Goal: Transaction & Acquisition: Purchase product/service

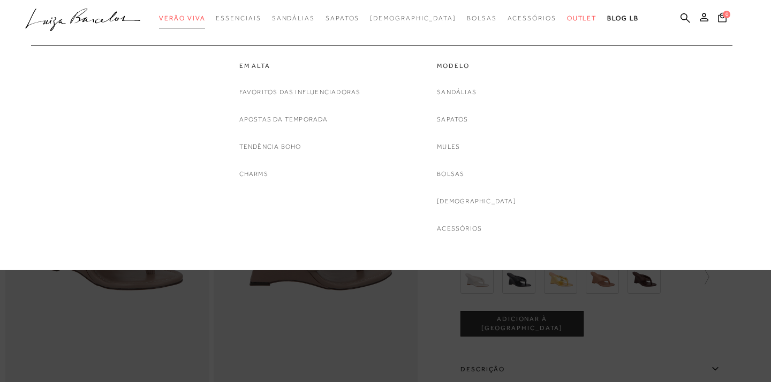
click at [205, 16] on span "Verão Viva" at bounding box center [182, 17] width 46 height 7
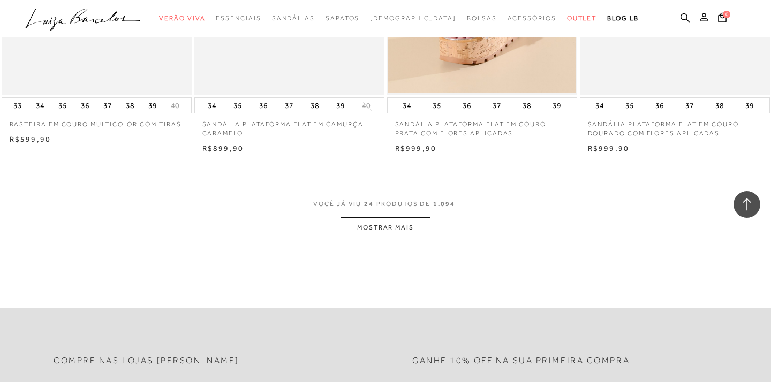
scroll to position [2090, 0]
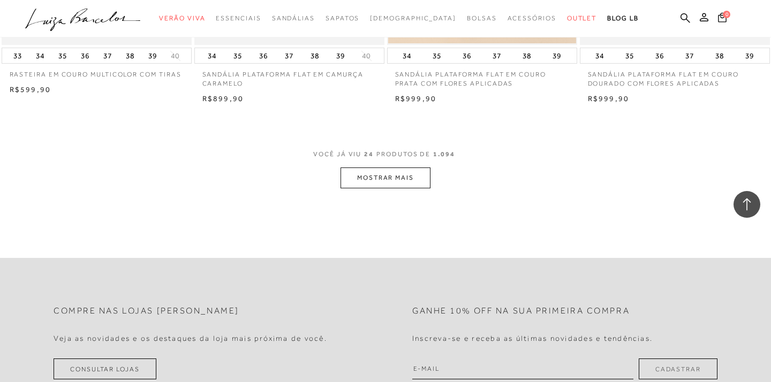
click at [417, 177] on button "MOSTRAR MAIS" at bounding box center [386, 178] width 90 height 21
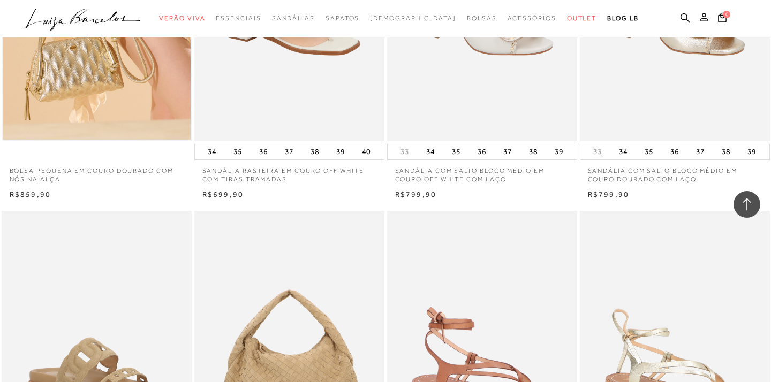
scroll to position [3081, 0]
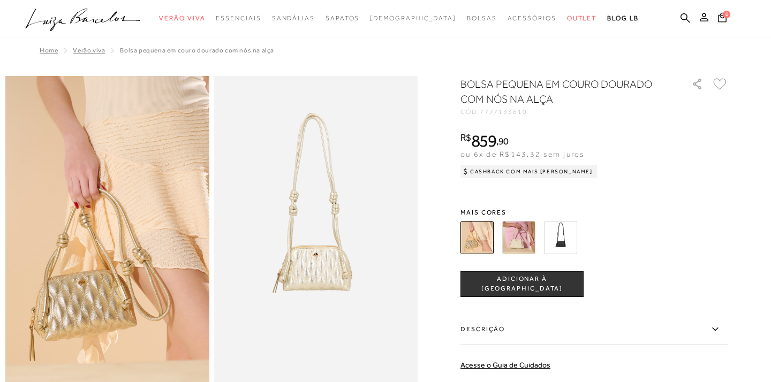
click at [518, 235] on img at bounding box center [518, 237] width 33 height 33
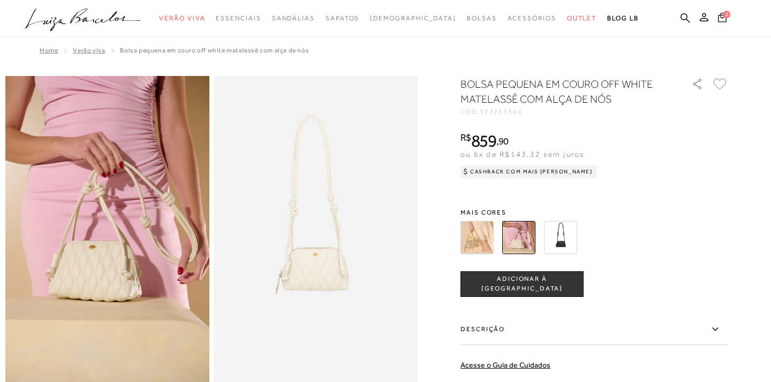
click at [559, 248] on img at bounding box center [560, 237] width 33 height 33
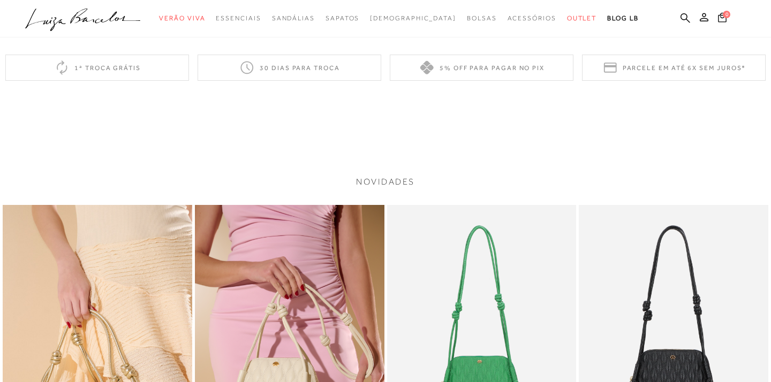
scroll to position [1209, 0]
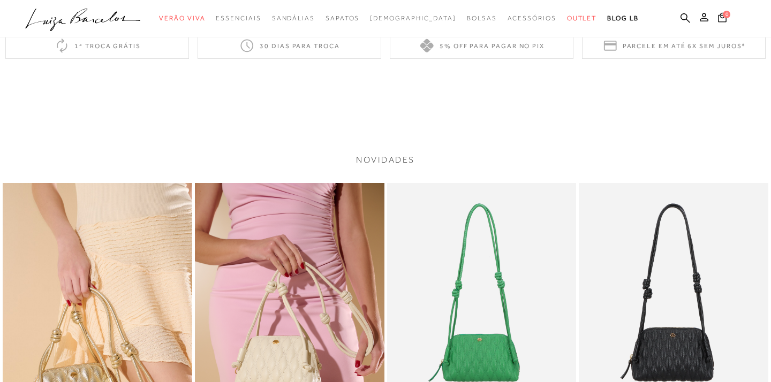
click at [554, 272] on img at bounding box center [482, 325] width 190 height 284
